Goal: Task Accomplishment & Management: Manage account settings

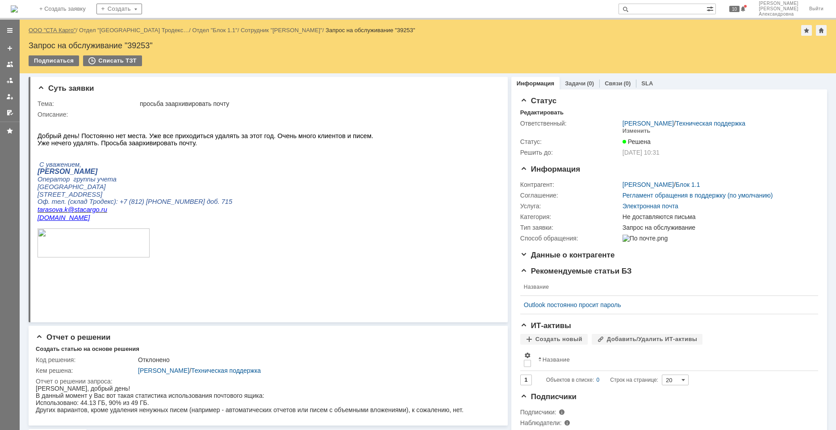
click at [49, 30] on link "ООО "СТА Карго"" at bounding box center [52, 30] width 47 height 7
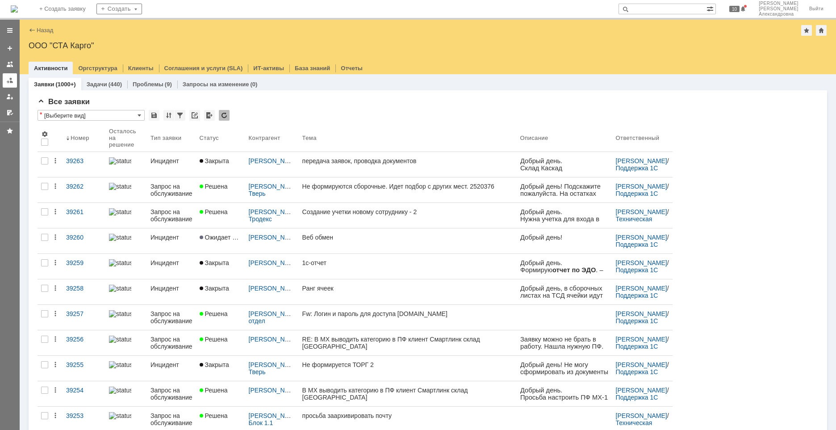
click at [17, 82] on link at bounding box center [10, 80] width 14 height 14
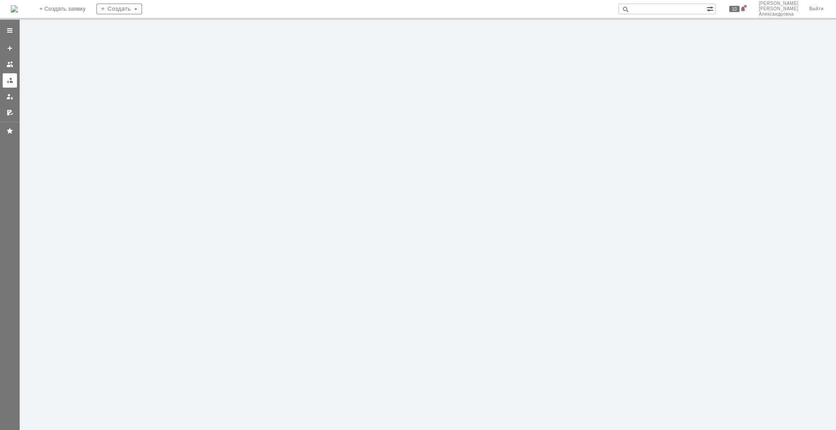
click at [9, 82] on div at bounding box center [9, 80] width 7 height 7
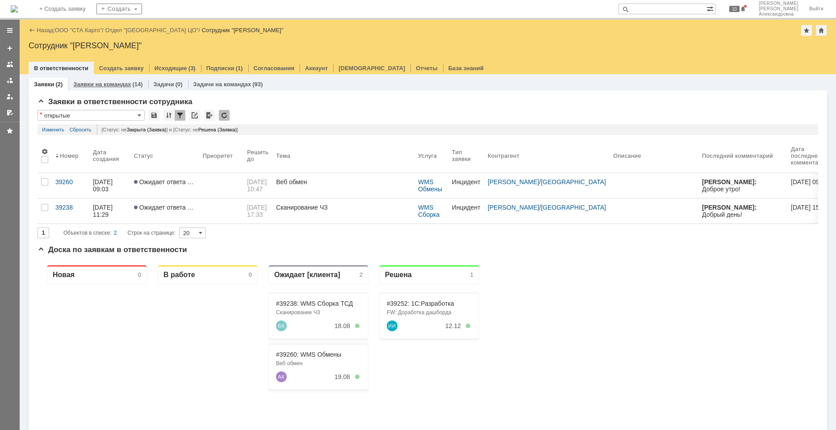
click at [99, 81] on link "Заявки на командах" at bounding box center [102, 84] width 58 height 7
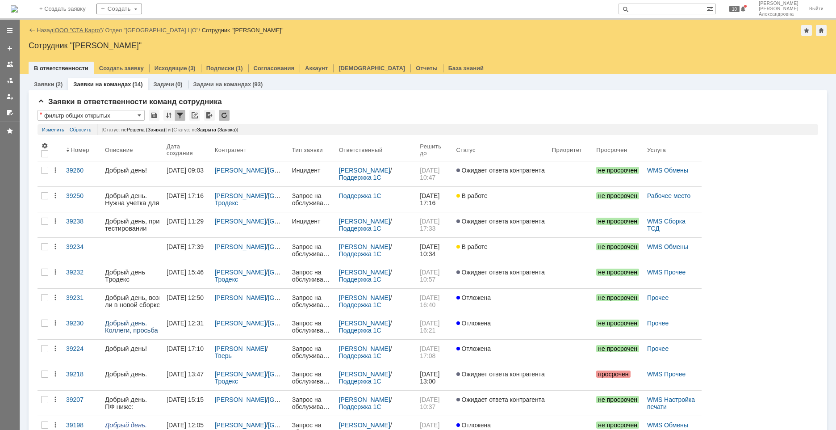
click at [84, 30] on link "ООО "СТА Карго"" at bounding box center [78, 30] width 47 height 7
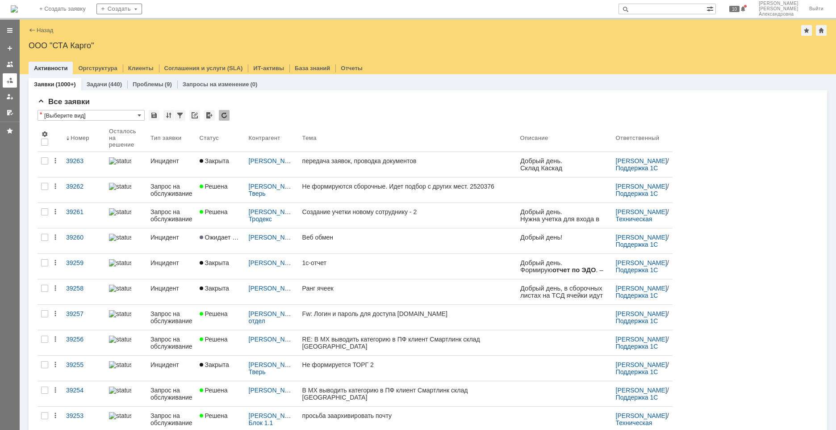
click at [11, 83] on div at bounding box center [9, 80] width 7 height 7
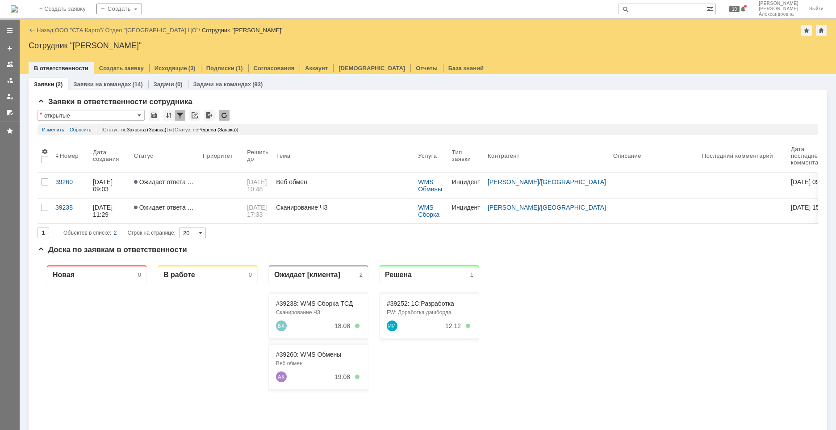
click at [118, 80] on div "Заявки на командах (14)" at bounding box center [108, 84] width 80 height 13
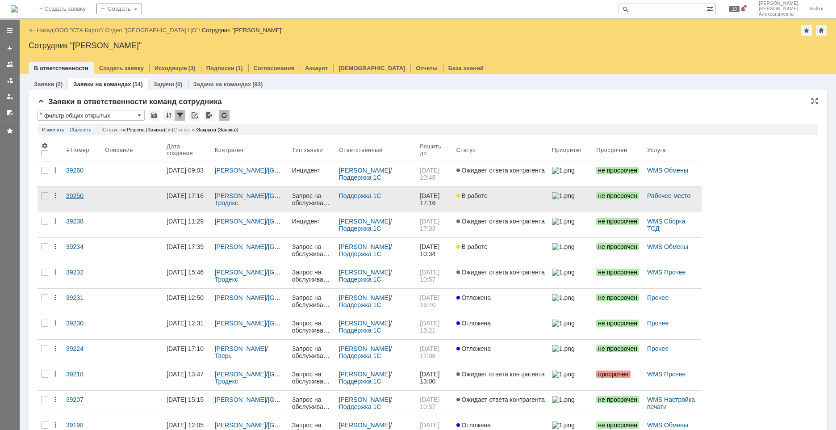
click at [91, 205] on link "39250" at bounding box center [82, 199] width 39 height 25
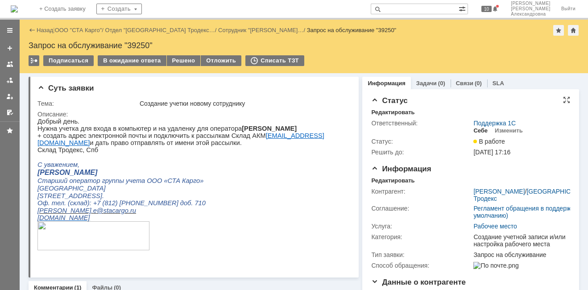
click at [474, 129] on div "Себе" at bounding box center [481, 130] width 14 height 7
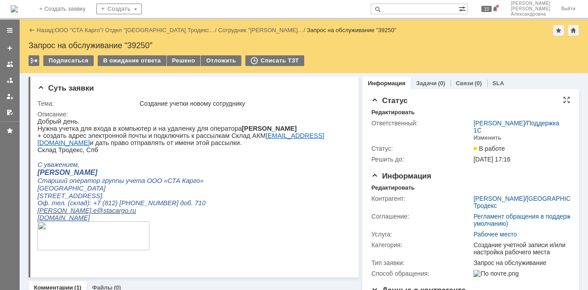
click at [312, 130] on p "Нужна учетка для входа в компьютер и на удаленку для оператора [PERSON_NAME]" at bounding box center [191, 128] width 307 height 7
drag, startPoint x: 311, startPoint y: 130, endPoint x: 227, endPoint y: 131, distance: 83.9
click at [227, 131] on p "Нужна учетка для входа в компьютер и на удаленку для оператора [PERSON_NAME]" at bounding box center [191, 128] width 307 height 7
copy b "[PERSON_NAME]"
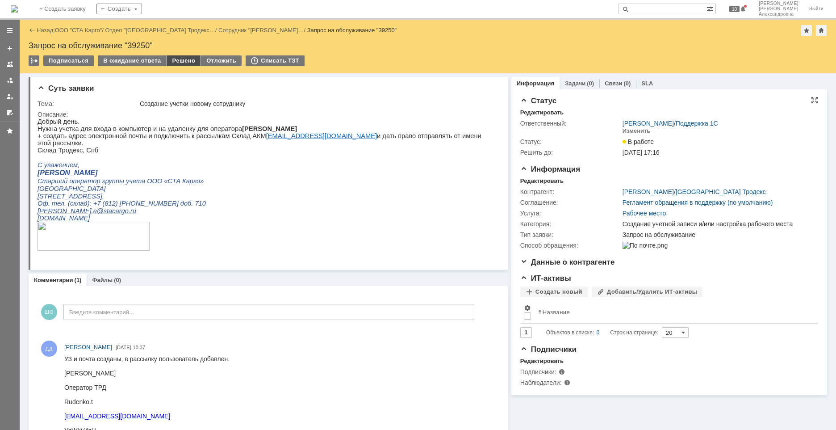
click at [179, 59] on div "Решено" at bounding box center [184, 60] width 34 height 11
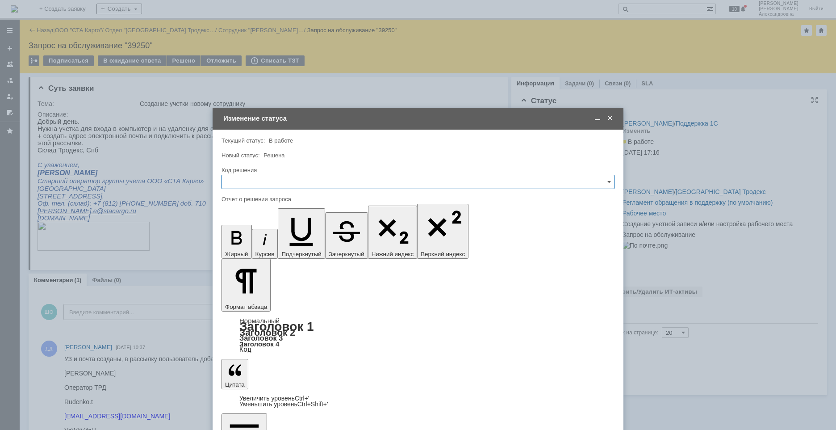
click at [275, 181] on input "text" at bounding box center [417, 182] width 393 height 14
click at [263, 300] on span "Решено" at bounding box center [417, 301] width 381 height 7
type input "Решено"
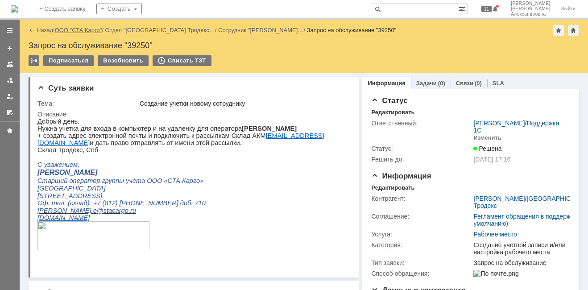
click at [67, 27] on link "ООО "СТА Карго"" at bounding box center [78, 30] width 47 height 7
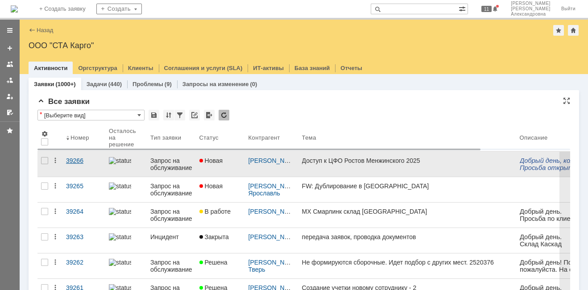
click at [83, 170] on link "39266" at bounding box center [84, 164] width 43 height 25
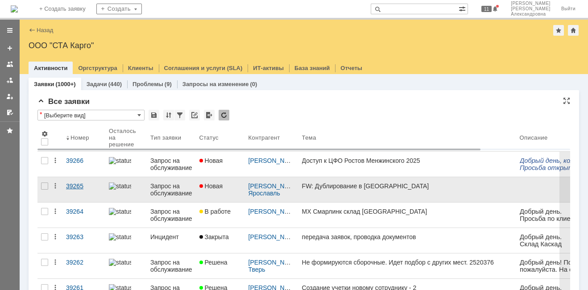
click at [85, 196] on link "39265" at bounding box center [84, 189] width 43 height 25
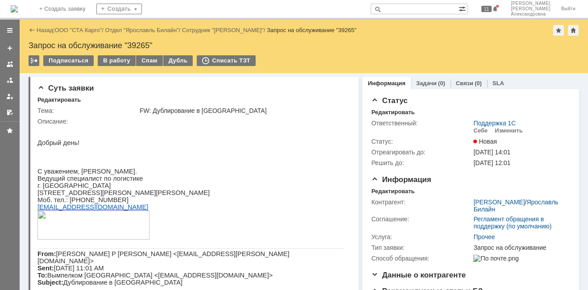
click at [35, 32] on div "Назад" at bounding box center [41, 30] width 25 height 7
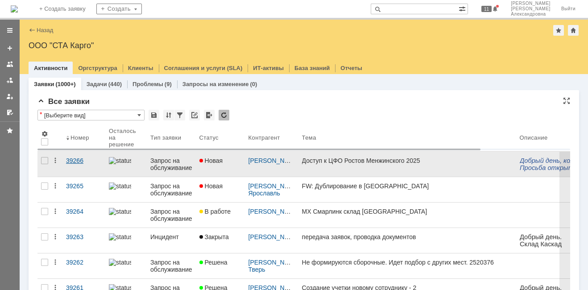
click at [96, 170] on link "39266" at bounding box center [84, 164] width 43 height 25
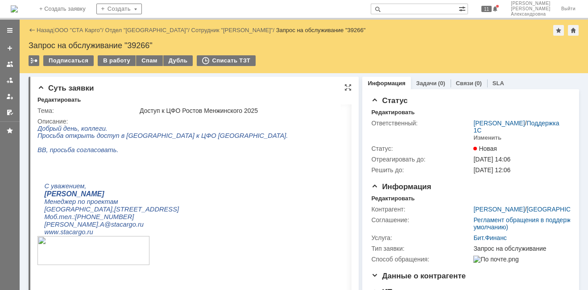
drag, startPoint x: 109, startPoint y: 60, endPoint x: 120, endPoint y: 77, distance: 20.4
click at [109, 60] on div "В работу" at bounding box center [117, 60] width 38 height 11
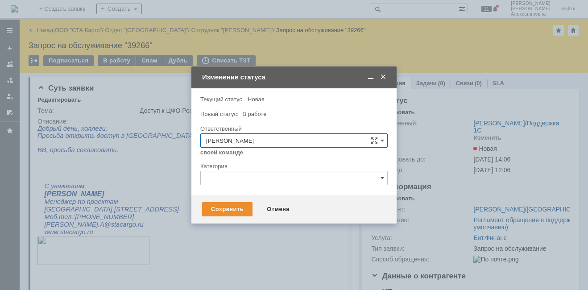
click at [226, 171] on div "Категория" at bounding box center [294, 167] width 188 height 8
click at [225, 175] on input "text" at bounding box center [294, 178] width 188 height 14
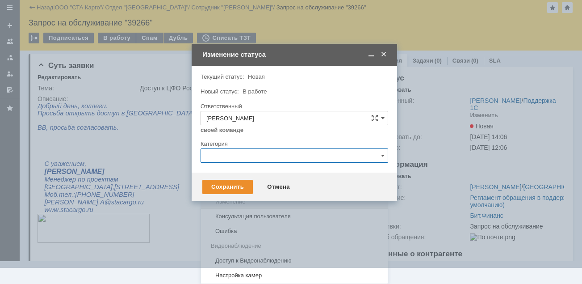
click at [231, 202] on span "Изменение" at bounding box center [294, 201] width 176 height 7
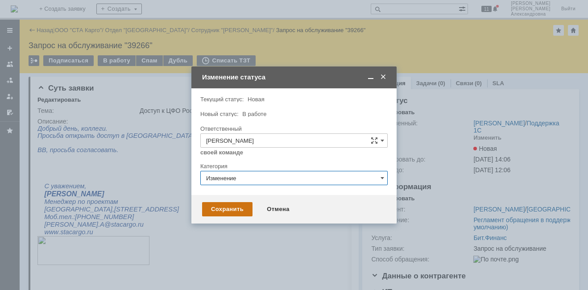
type input "Изменение"
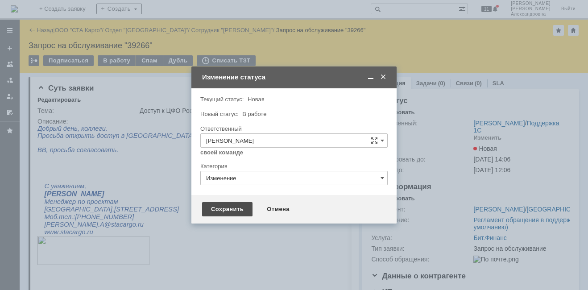
click at [231, 209] on div "Сохранить" at bounding box center [227, 209] width 50 height 14
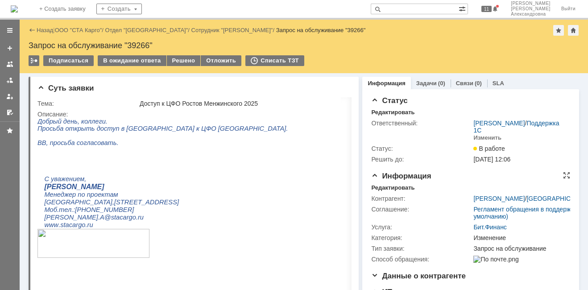
click at [390, 189] on div "Информация Редактировать Контрагент: [PERSON_NAME] / [GEOGRAPHIC_DATA] Соглашен…" at bounding box center [470, 222] width 199 height 100
click at [391, 191] on div "Информация Редактировать Контрагент: [PERSON_NAME] / [GEOGRAPHIC_DATA] Соглашен…" at bounding box center [470, 222] width 199 height 100
click at [391, 192] on div "Редактировать" at bounding box center [392, 187] width 43 height 7
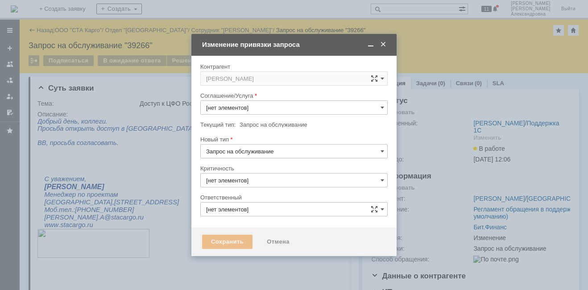
type input "Бит.Финанс"
type input "3. Низкая"
type input "[PERSON_NAME]"
type input "Изменение"
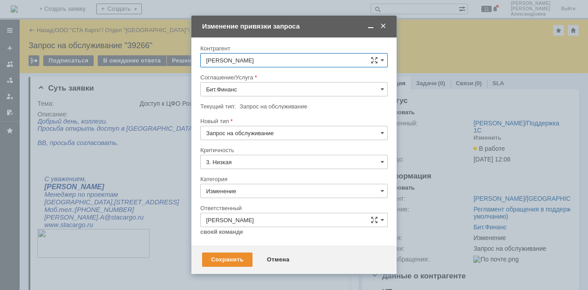
click at [386, 25] on span at bounding box center [383, 26] width 9 height 8
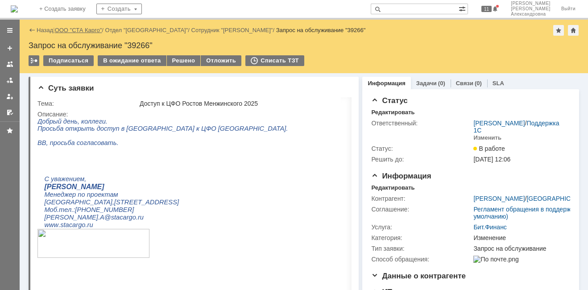
click at [92, 28] on link "ООО "СТА Карго"" at bounding box center [78, 30] width 47 height 7
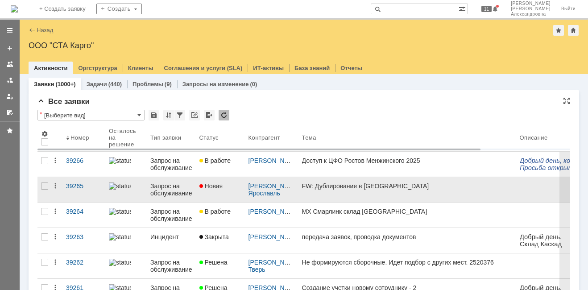
click at [69, 191] on link "39265" at bounding box center [84, 189] width 43 height 25
